Goal: Navigation & Orientation: Understand site structure

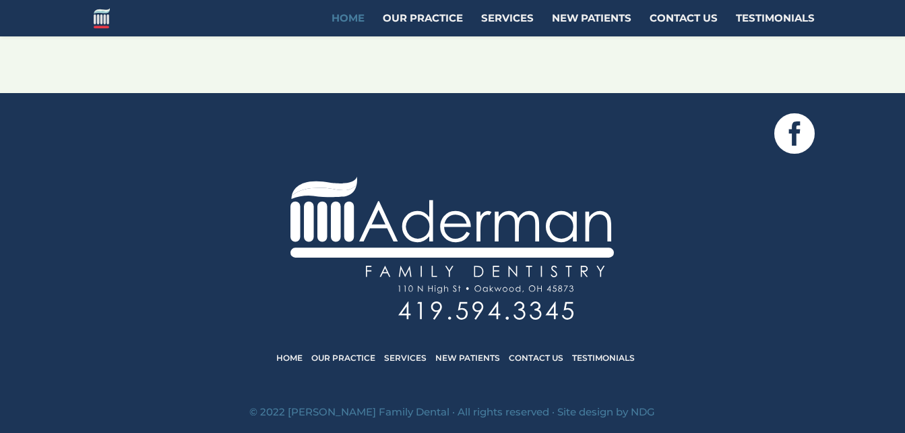
scroll to position [1421, 0]
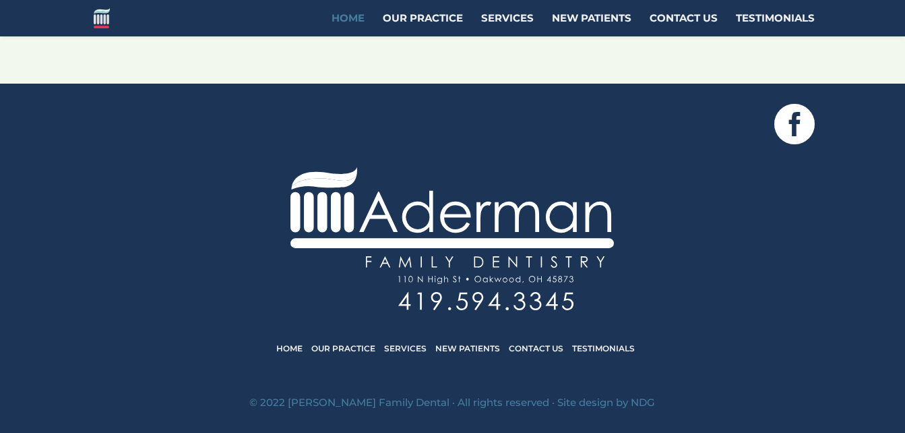
click at [605, 345] on link "Testimonials" at bounding box center [603, 348] width 63 height 10
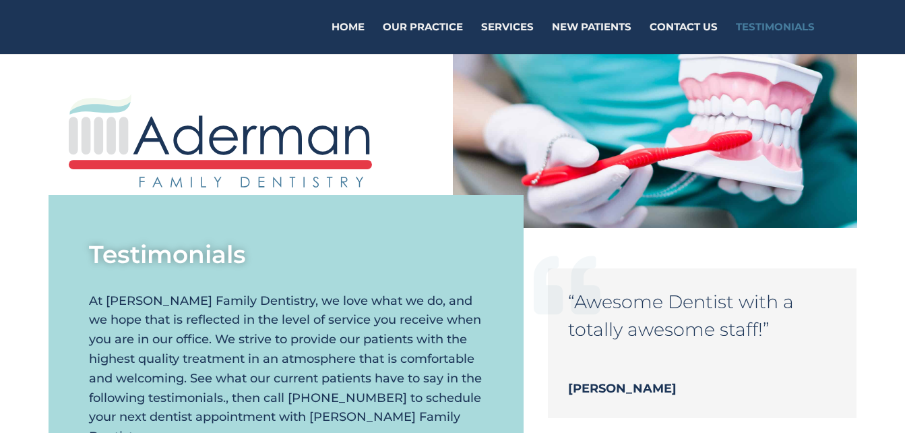
click at [355, 16] on div "Home Our Practice Services New Patients Contact Us Testimonials Select Page Hom…" at bounding box center [562, 27] width 503 height 54
click at [355, 25] on link "Home" at bounding box center [348, 38] width 33 height 32
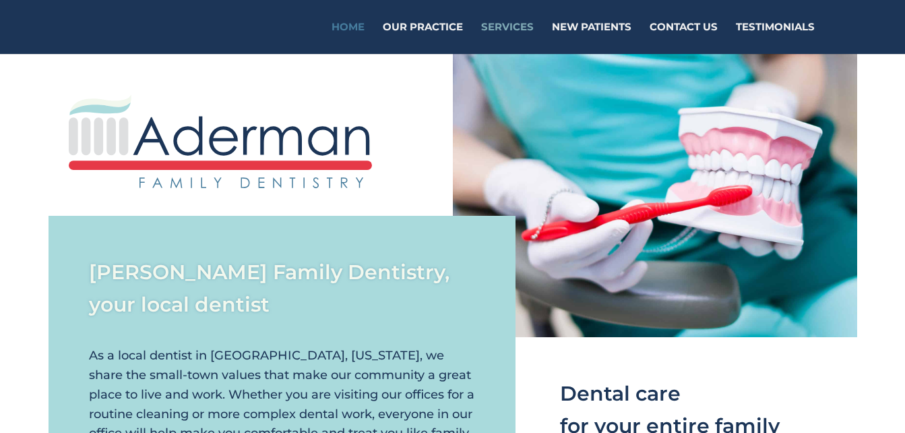
click at [495, 29] on link "Services" at bounding box center [507, 38] width 53 height 32
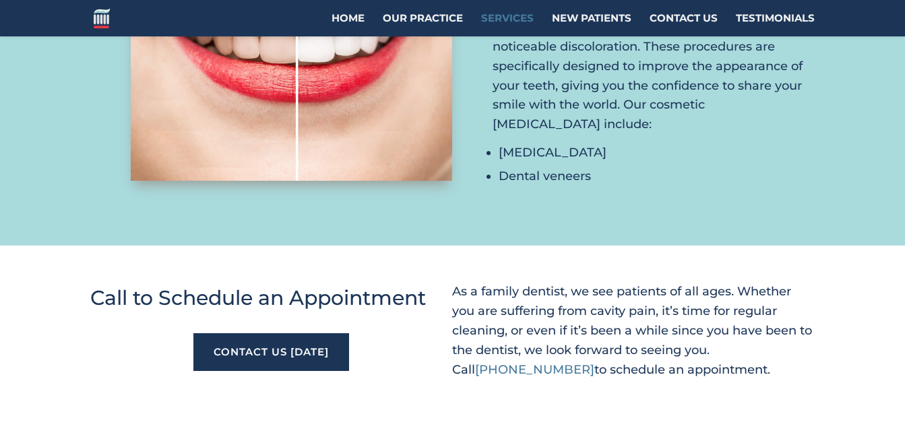
scroll to position [1593, 0]
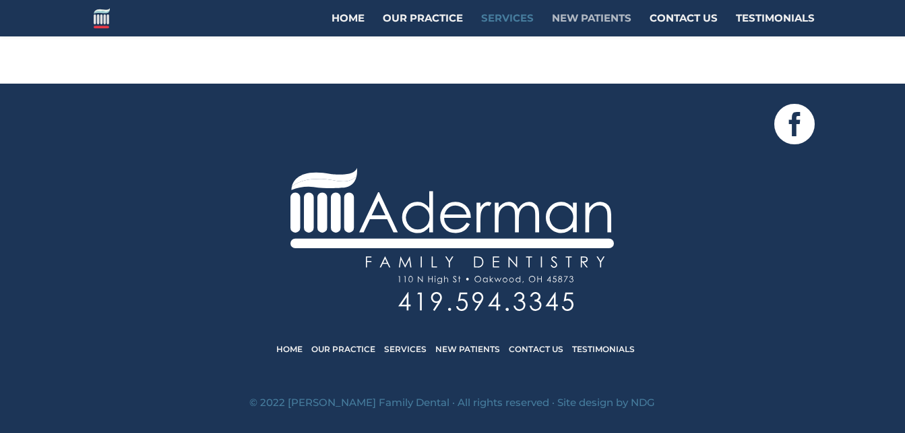
click at [570, 23] on link "New Patients" at bounding box center [592, 24] width 80 height 23
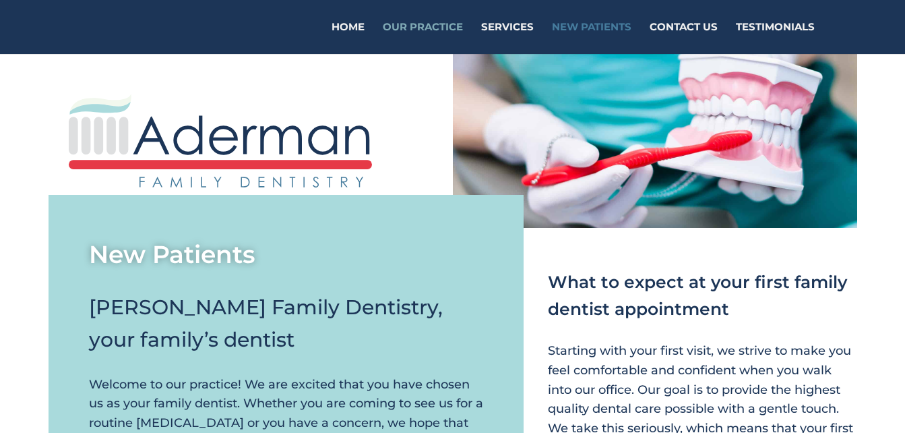
click at [431, 24] on link "Our Practice" at bounding box center [423, 38] width 80 height 32
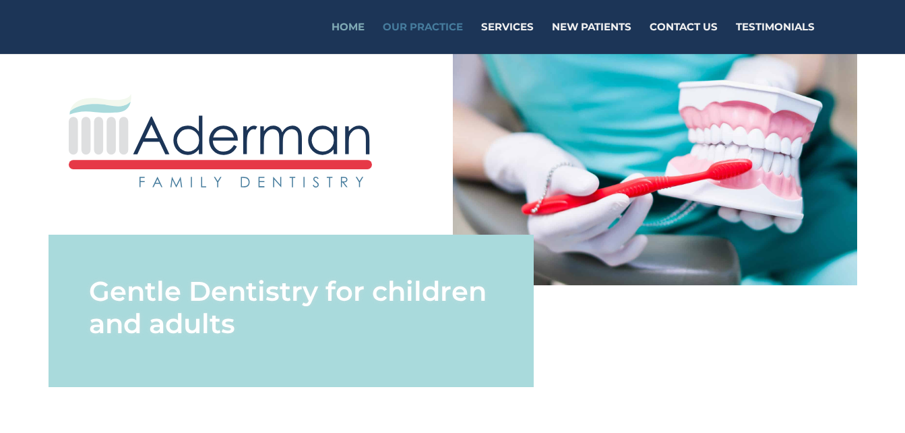
click at [345, 26] on link "Home" at bounding box center [348, 38] width 33 height 32
